Goal: Navigation & Orientation: Find specific page/section

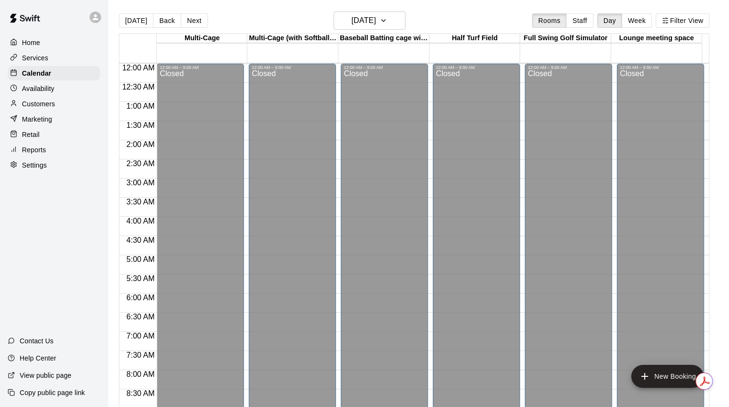
scroll to position [134, 0]
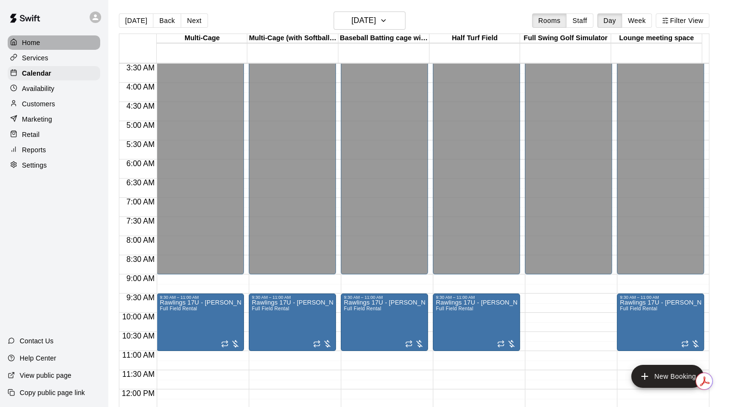
click at [33, 38] on div "Home" at bounding box center [54, 42] width 92 height 14
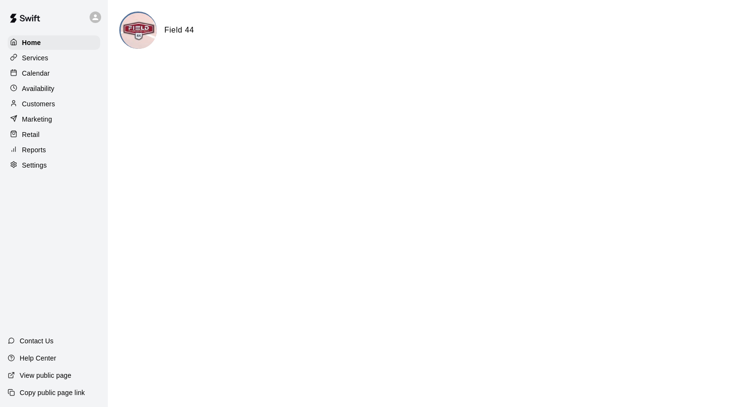
click at [51, 74] on div "Calendar" at bounding box center [54, 73] width 92 height 14
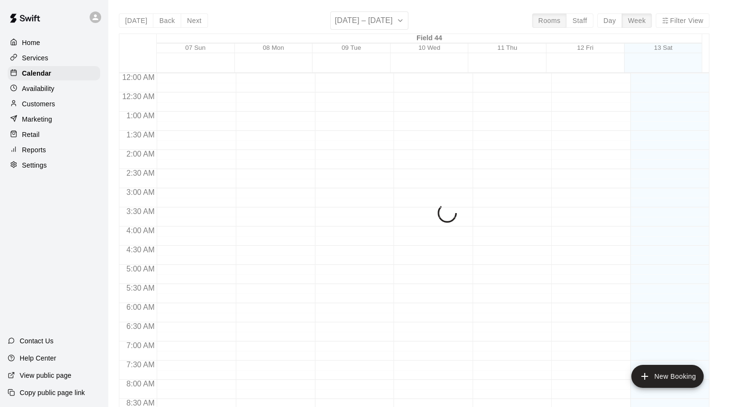
scroll to position [536, 0]
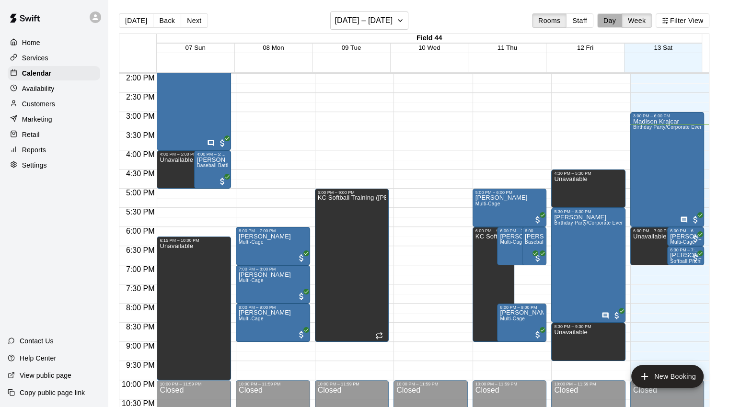
click at [621, 20] on button "Day" at bounding box center [609, 20] width 25 height 14
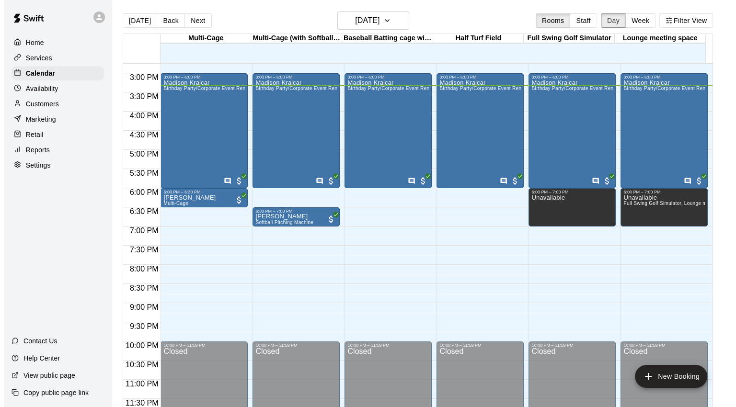
scroll to position [15, 0]
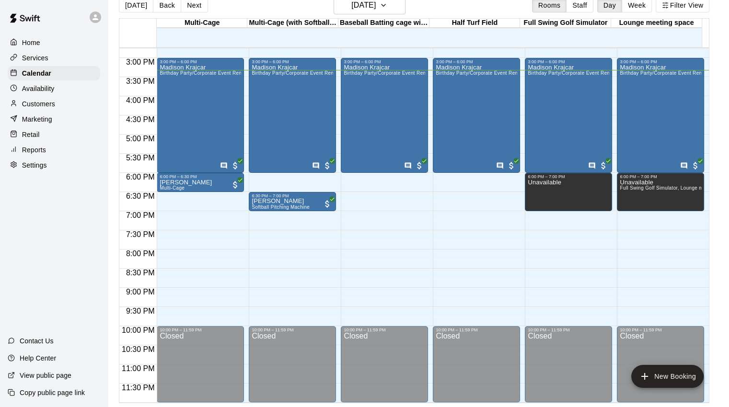
click at [209, 191] on div at bounding box center [200, 191] width 81 height 0
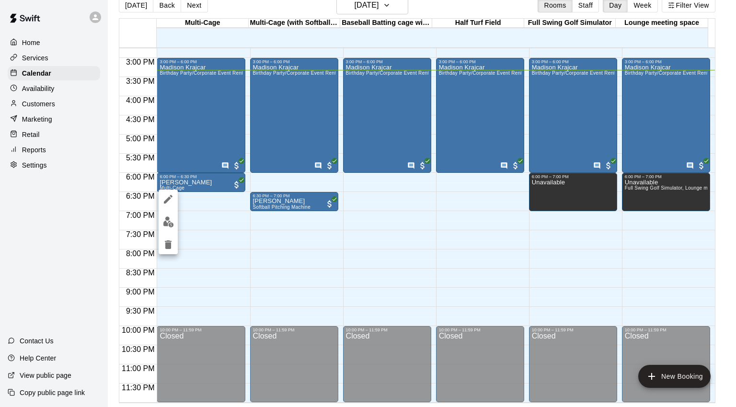
click at [212, 183] on div at bounding box center [368, 203] width 736 height 407
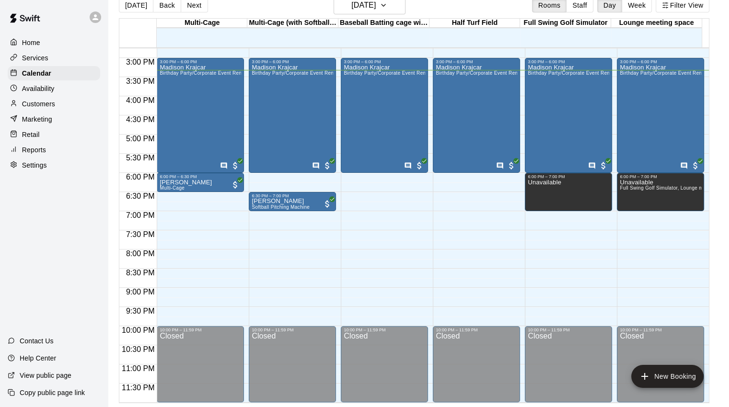
click at [212, 183] on div "Cali [PERSON_NAME] Multi-Cage" at bounding box center [200, 382] width 81 height 407
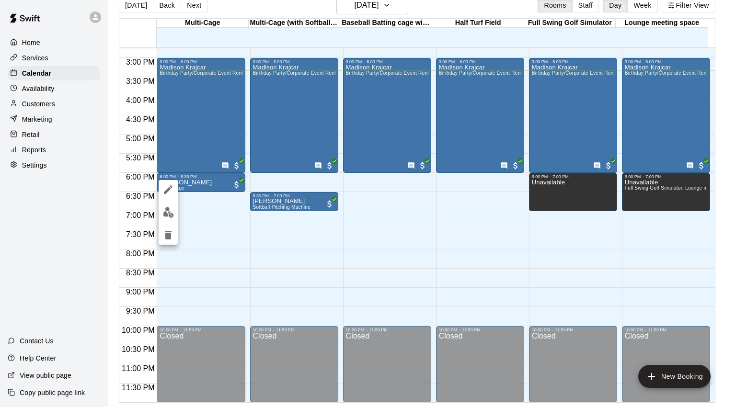
click at [212, 183] on div at bounding box center [368, 203] width 736 height 407
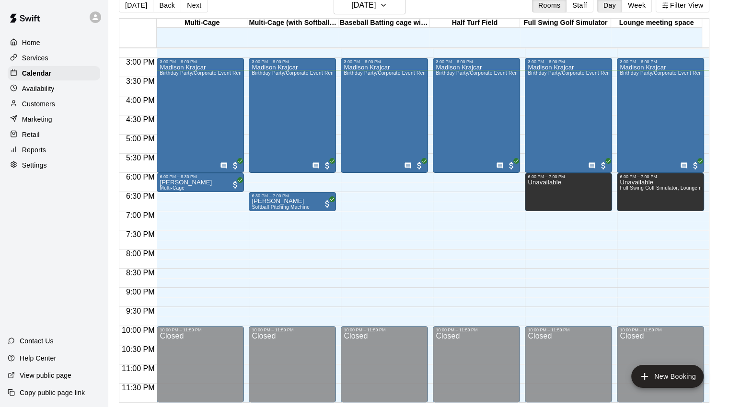
click at [275, 201] on p "[PERSON_NAME]" at bounding box center [281, 201] width 58 height 0
